Goal: Check status: Check status

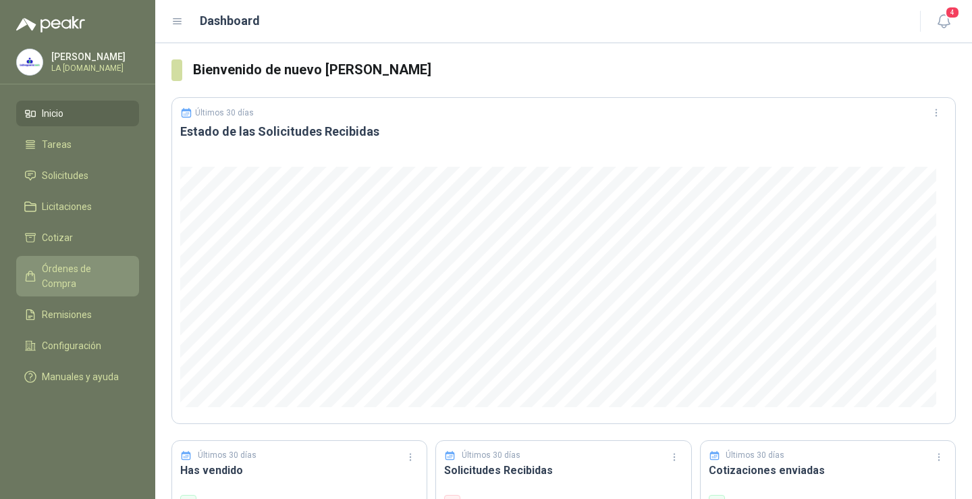
click at [89, 272] on span "Órdenes de Compra" at bounding box center [84, 276] width 84 height 30
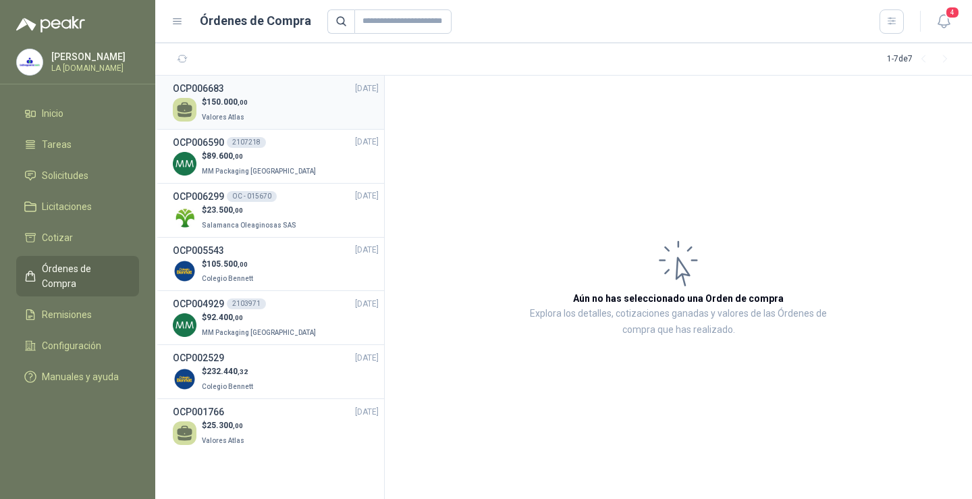
click at [317, 99] on div "$ 150.000 ,00 Valores Atlas" at bounding box center [276, 110] width 206 height 28
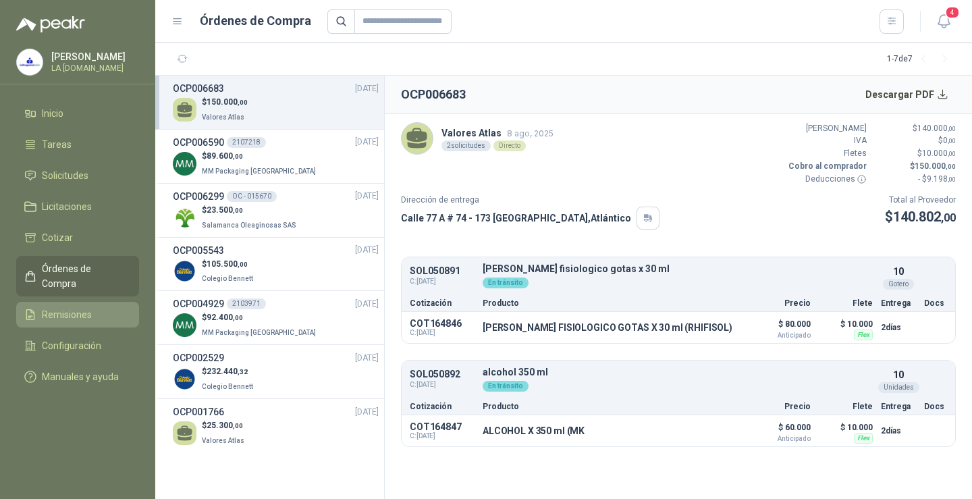
click at [94, 307] on li "Remisiones" at bounding box center [77, 314] width 107 height 15
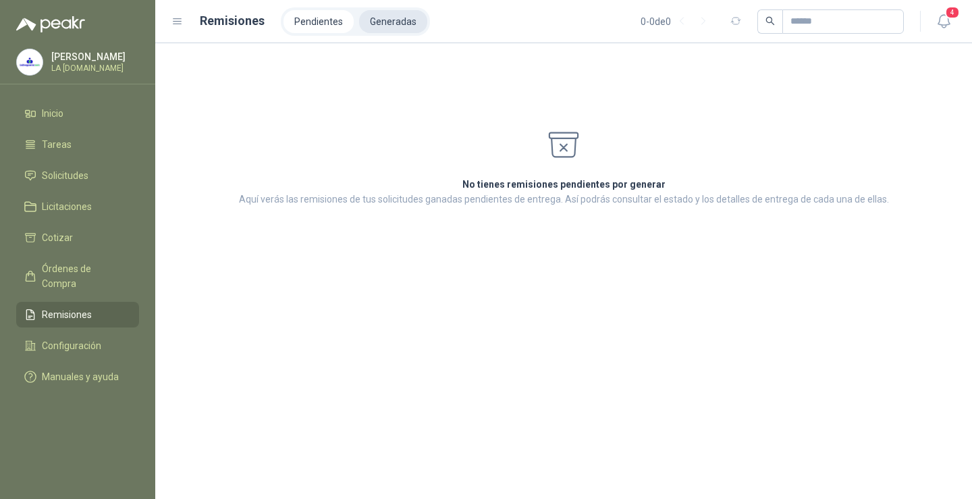
click at [388, 17] on li "Generadas" at bounding box center [393, 21] width 68 height 23
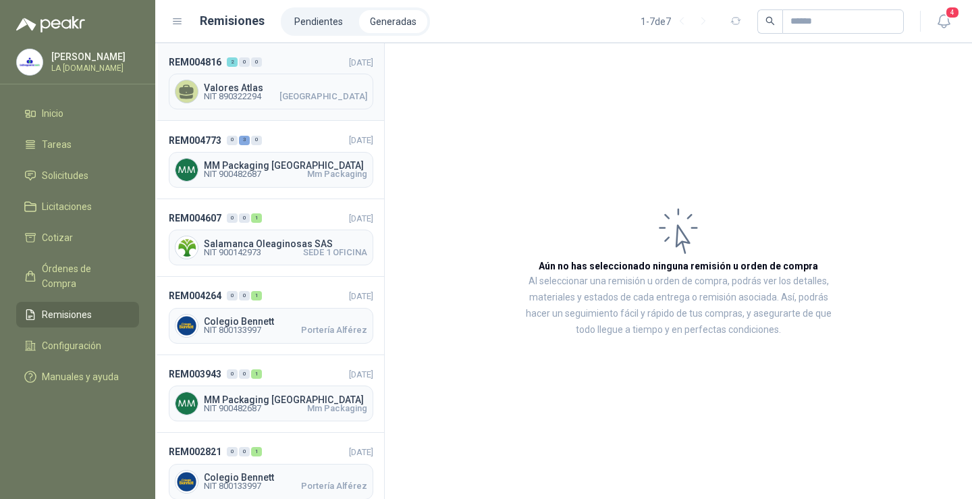
click at [283, 86] on span "Valores Atlas" at bounding box center [285, 87] width 163 height 9
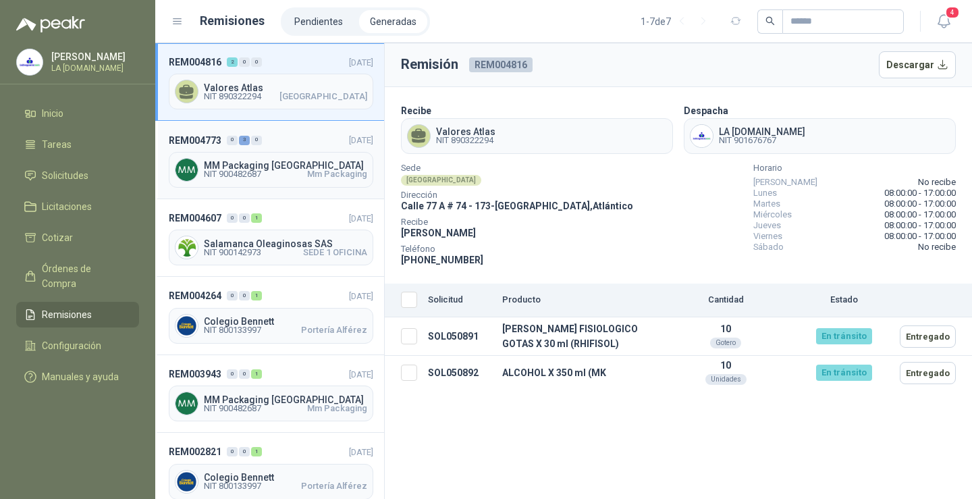
click at [282, 136] on header "REM004773 0 3 0 [DATE]" at bounding box center [271, 139] width 204 height 15
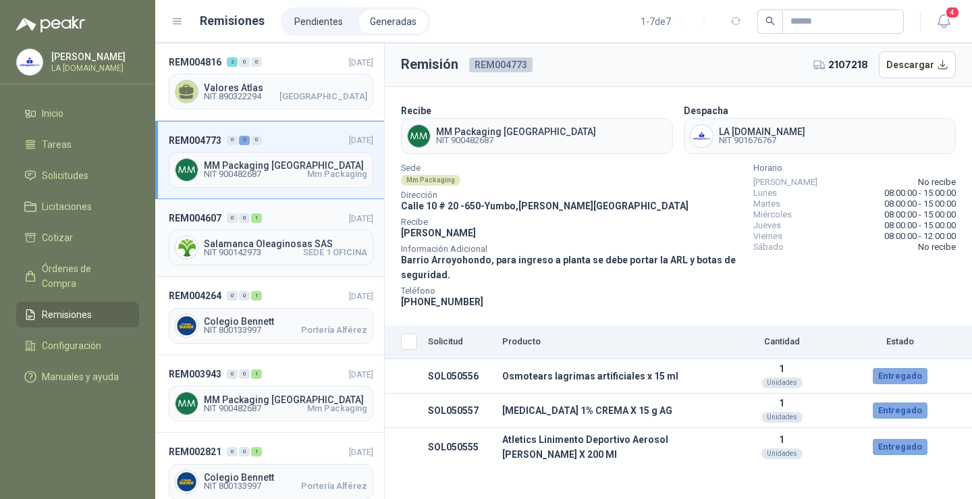
click at [290, 219] on header "REM004607 0 0 1 [DATE]" at bounding box center [271, 218] width 204 height 15
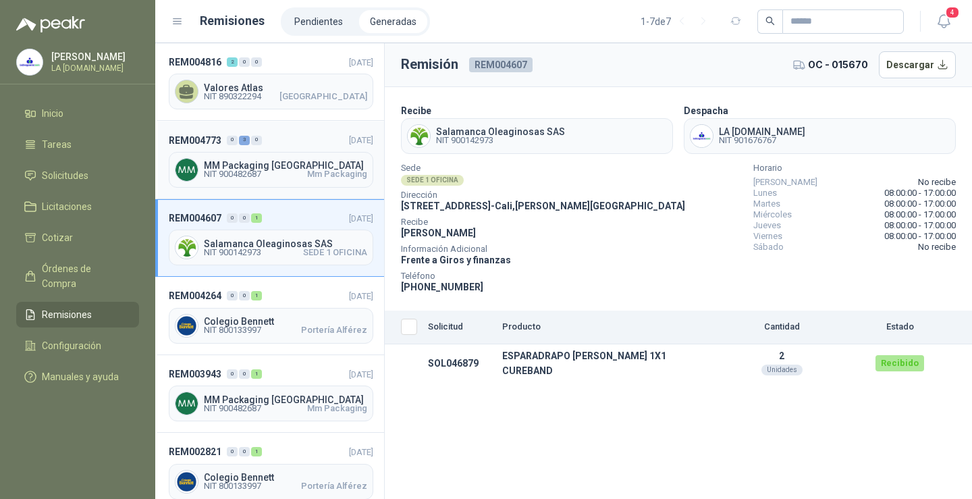
click at [282, 155] on div "MM Packaging [GEOGRAPHIC_DATA] NIT 900482687 Mm Packaging" at bounding box center [271, 170] width 204 height 36
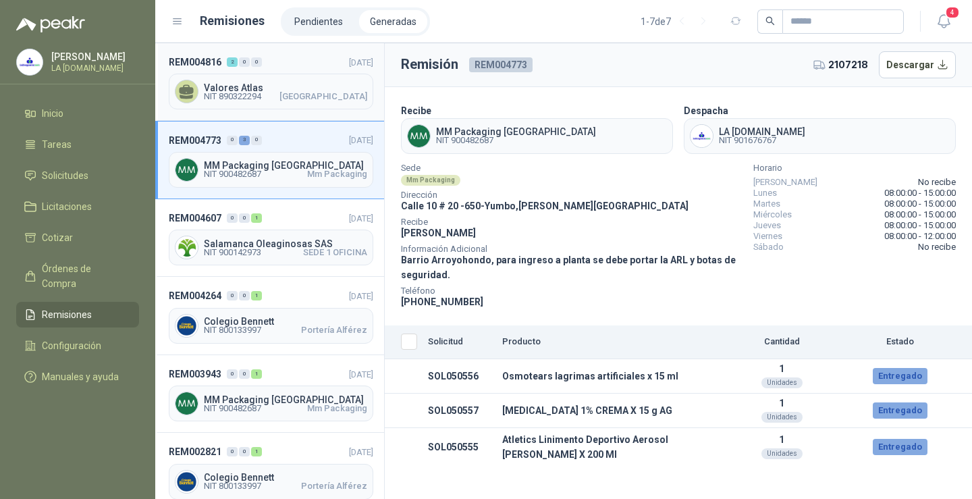
click at [283, 92] on span "NIT 890322294 [GEOGRAPHIC_DATA]" at bounding box center [285, 96] width 163 height 8
